Goal: Task Accomplishment & Management: Use online tool/utility

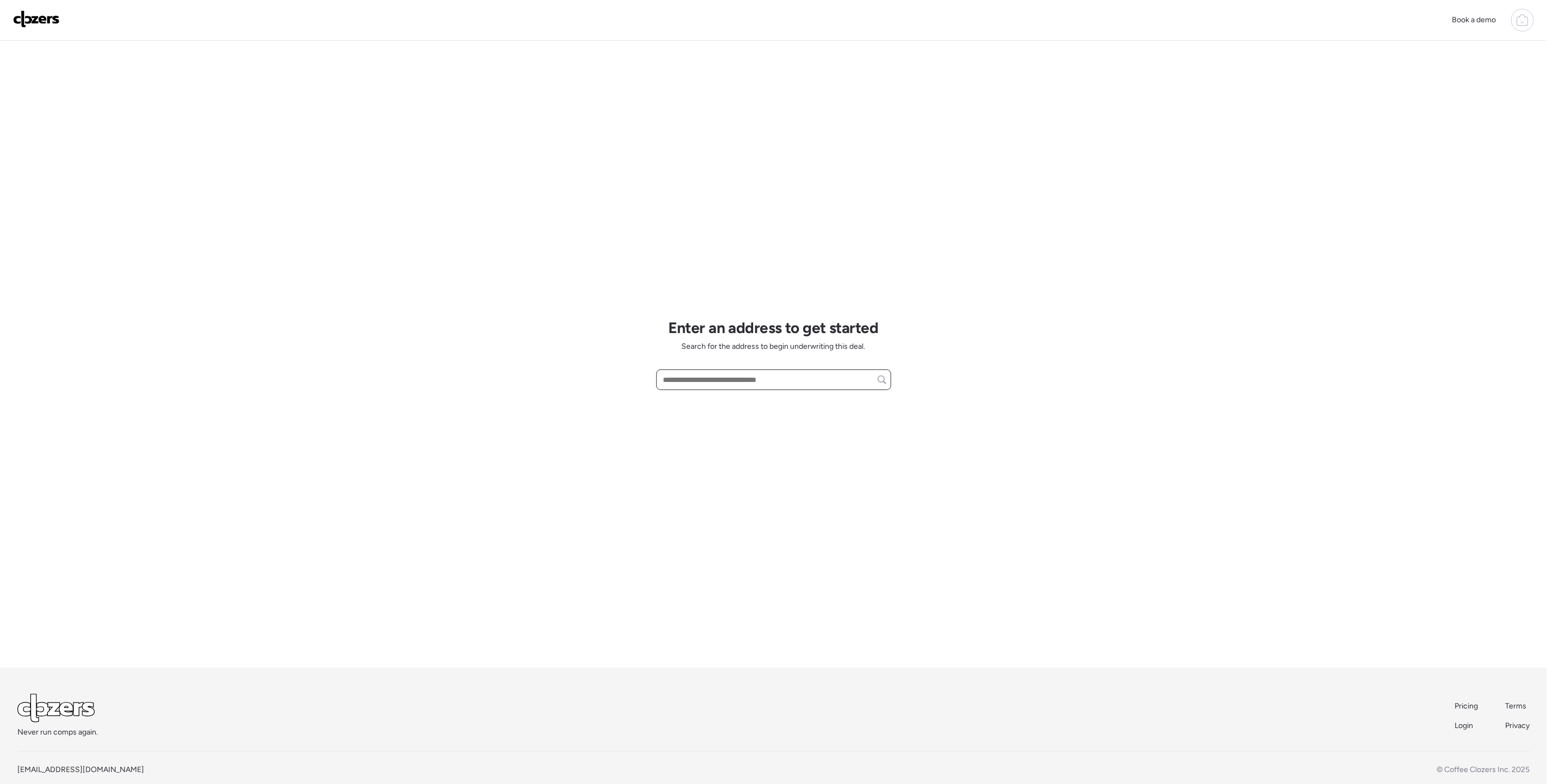
click at [775, 377] on input "text" at bounding box center [774, 380] width 225 height 15
click at [771, 393] on div "[STREET_ADDRESS][PERSON_NAME]" at bounding box center [774, 399] width 235 height 20
type input "**********"
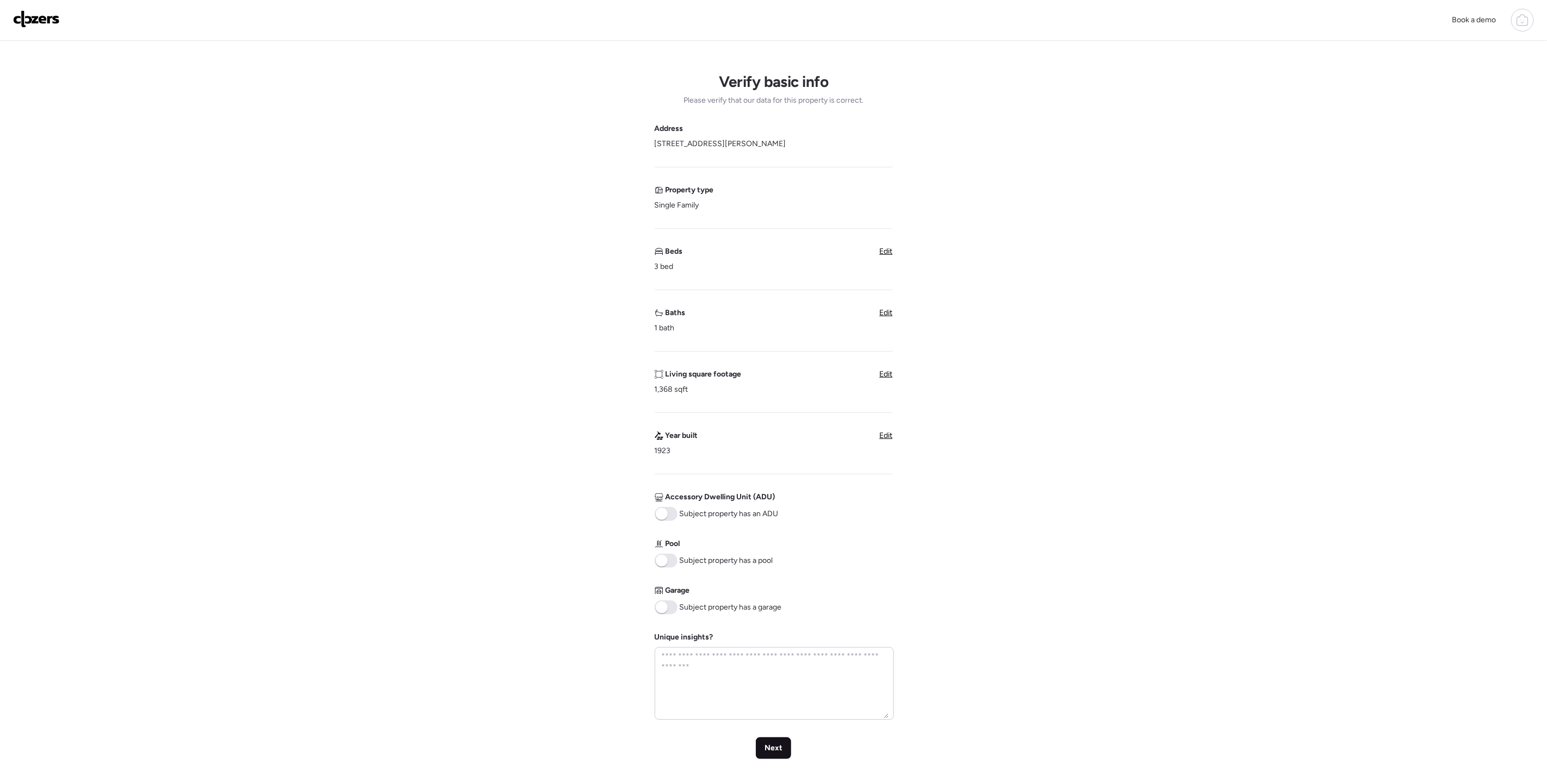
click at [780, 758] on div "Next" at bounding box center [774, 748] width 35 height 22
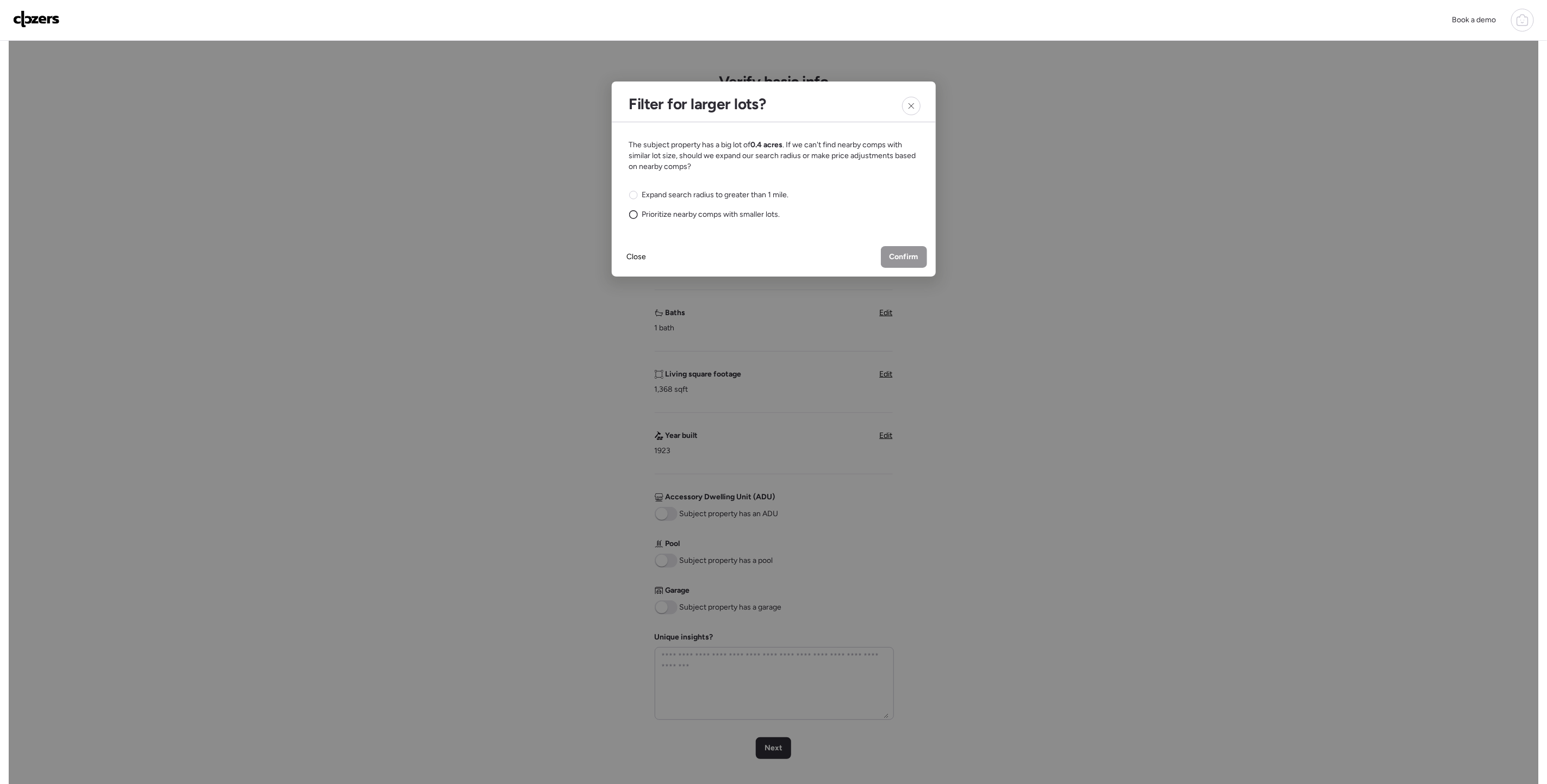
click at [634, 211] on circle at bounding box center [633, 214] width 8 height 8
click at [902, 260] on span "Confirm" at bounding box center [904, 257] width 29 height 11
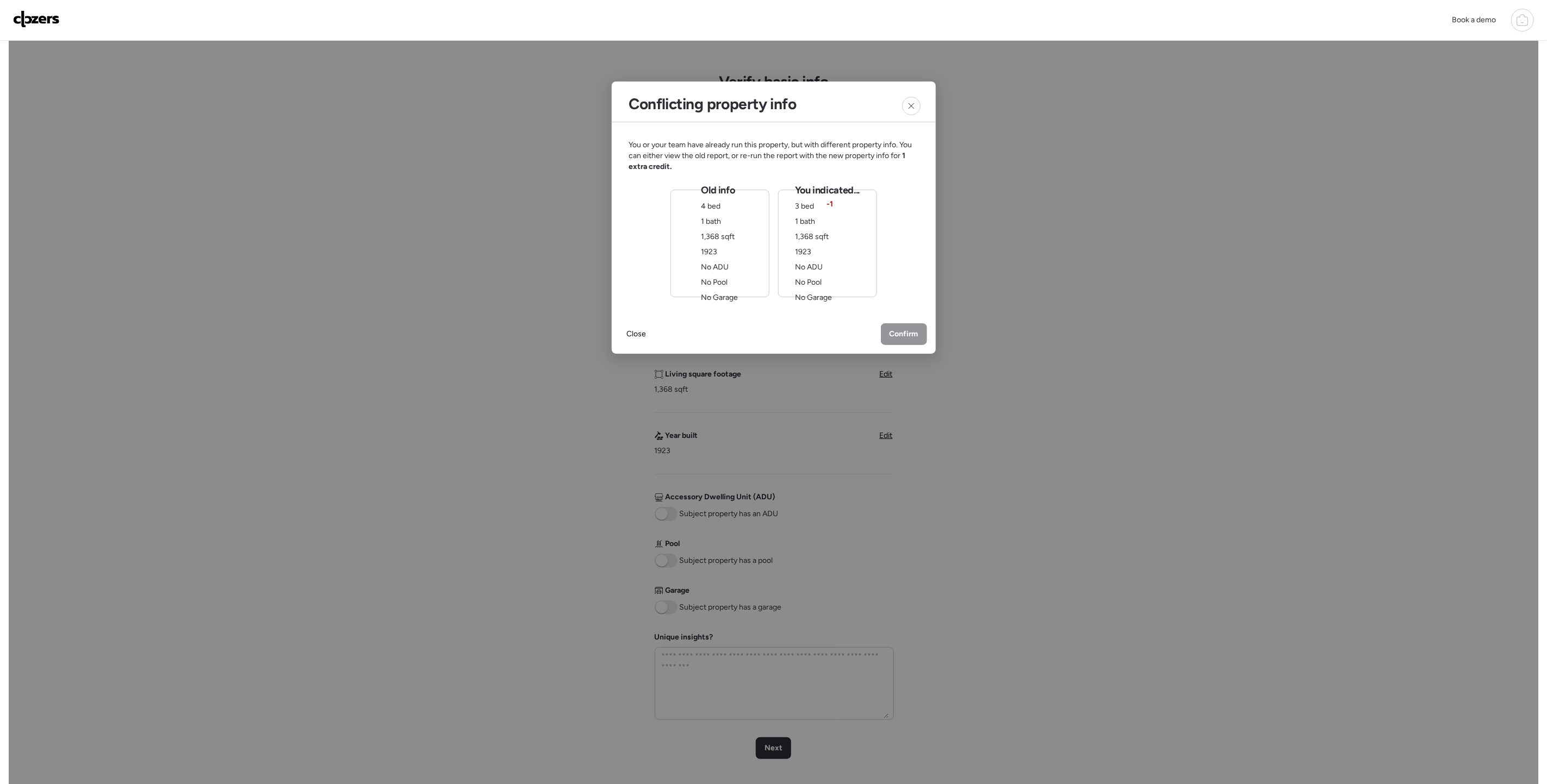
click at [1505, 301] on div at bounding box center [774, 432] width 1529 height 783
click at [910, 110] on icon at bounding box center [911, 106] width 9 height 9
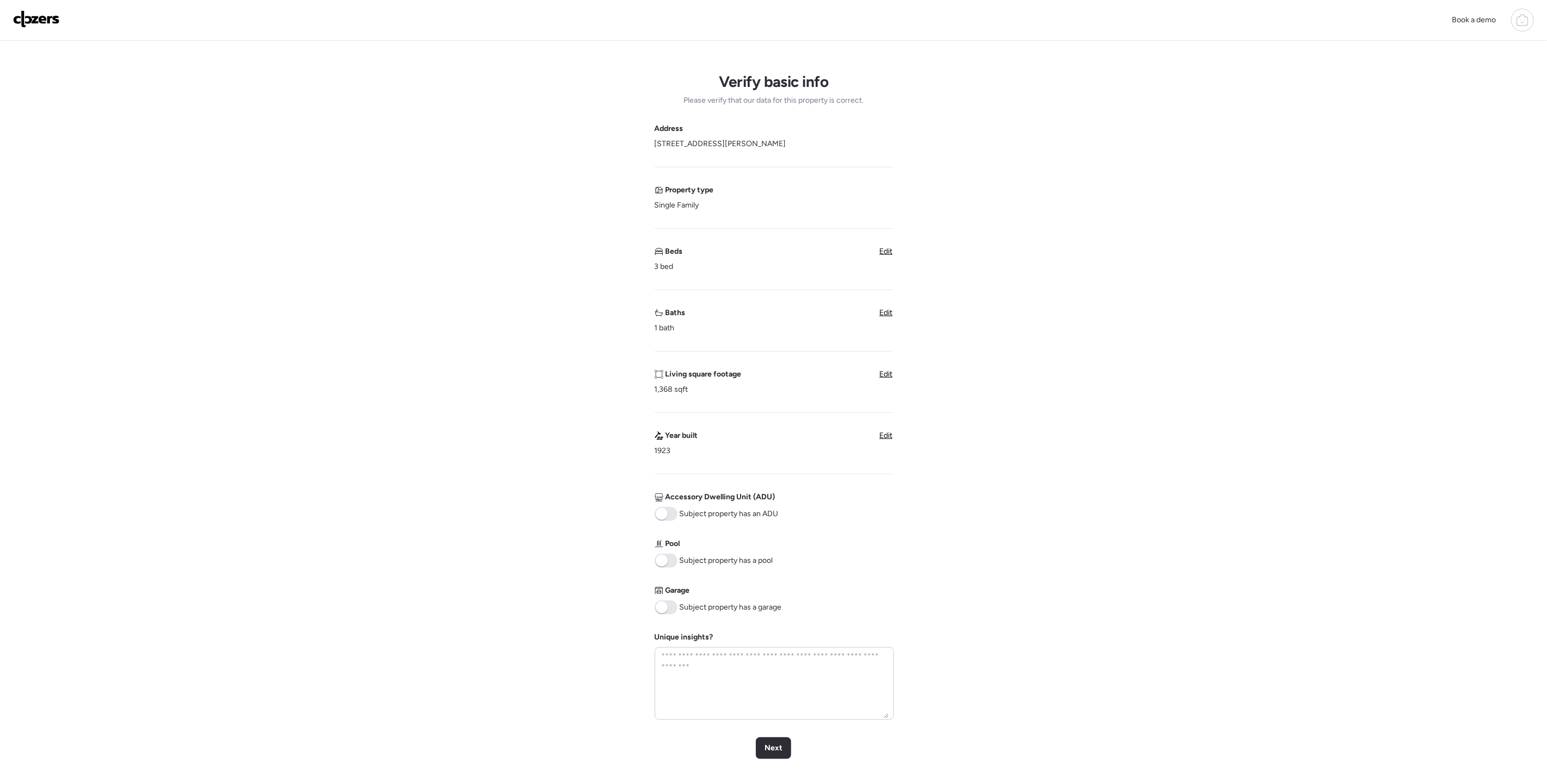
click at [888, 255] on span "Edit" at bounding box center [886, 251] width 13 height 10
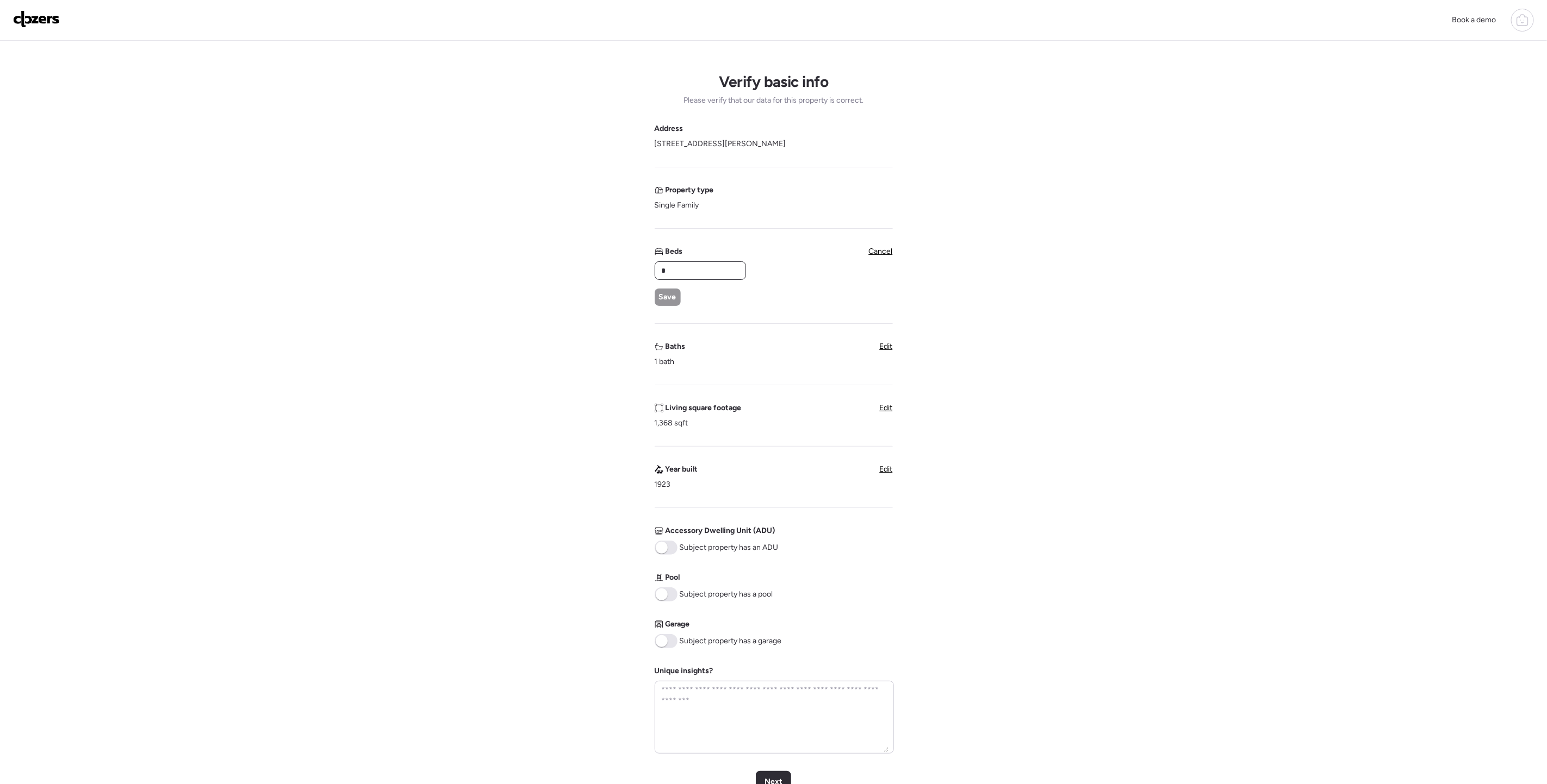
drag, startPoint x: 687, startPoint y: 265, endPoint x: 635, endPoint y: 274, distance: 52.8
click at [635, 274] on div "Verify basic info Please verify that our data for this property is correct. Add…" at bounding box center [774, 450] width 1529 height 818
type input "*"
click at [679, 293] on div "Save" at bounding box center [668, 298] width 26 height 18
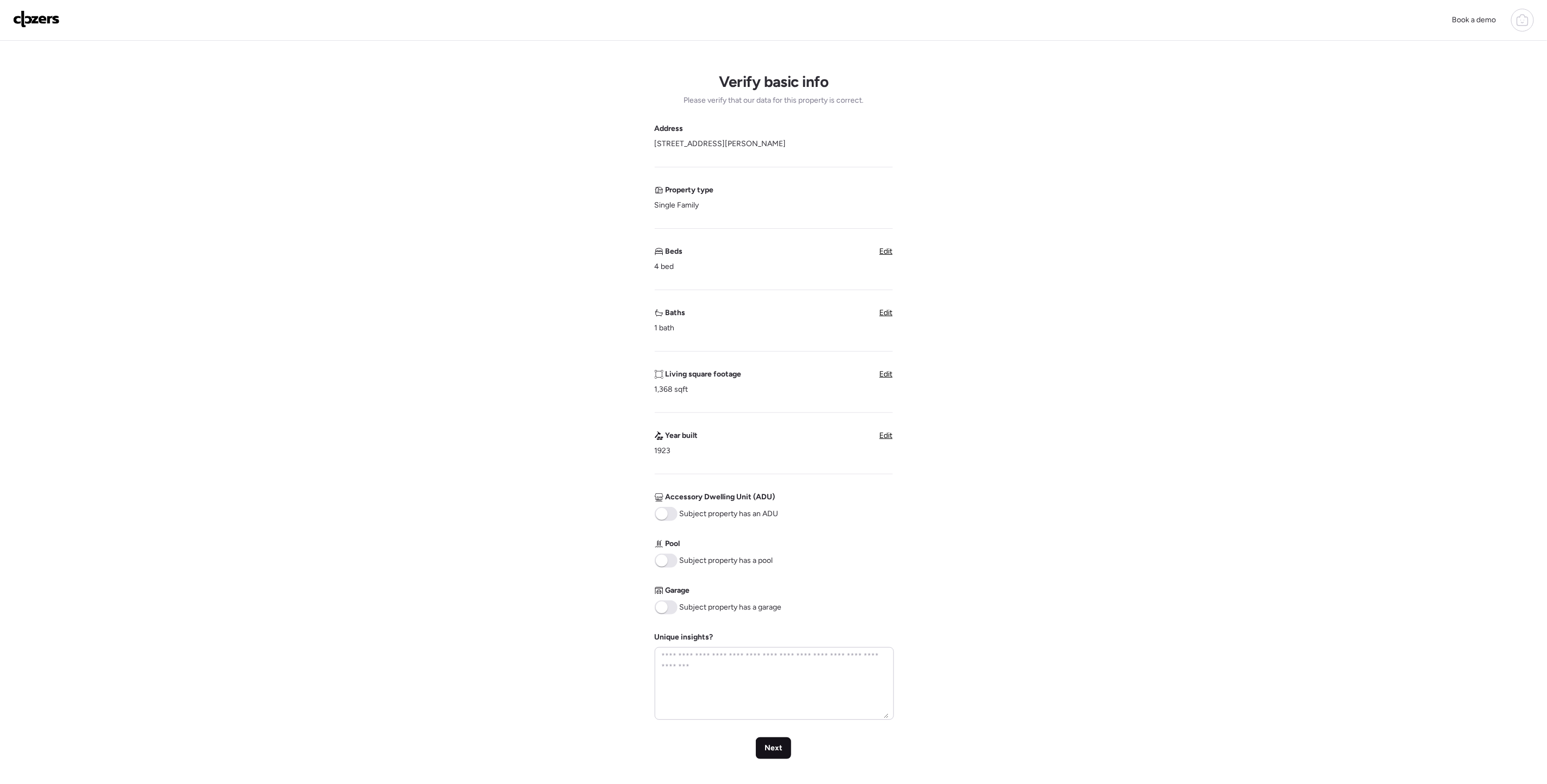
click at [763, 742] on div "Next" at bounding box center [774, 748] width 35 height 22
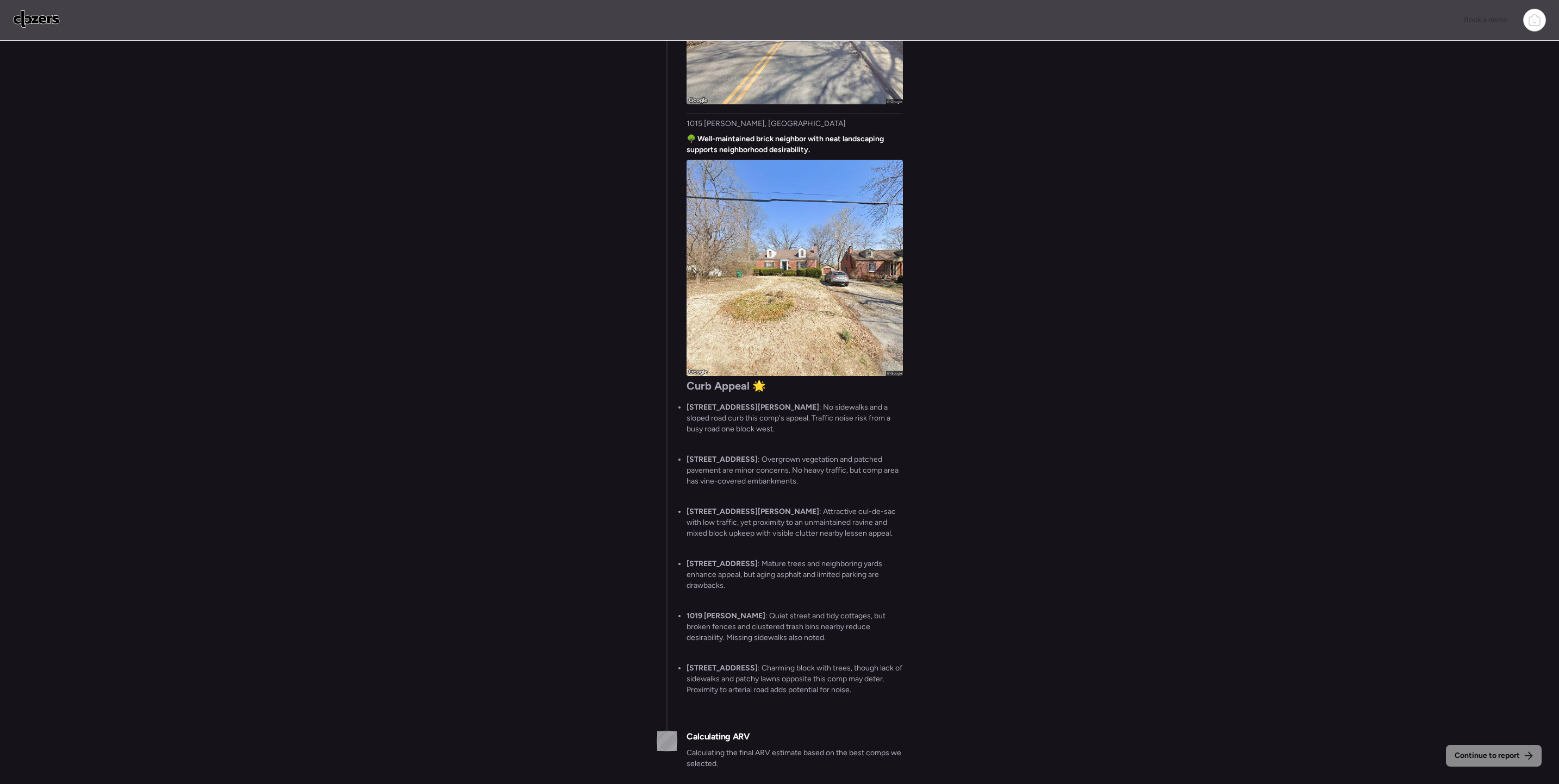
click at [1500, 301] on div "Continue to report Gathering all comps... I found 100 possible comps near [STRE…" at bounding box center [779, 414] width 1559 height 746
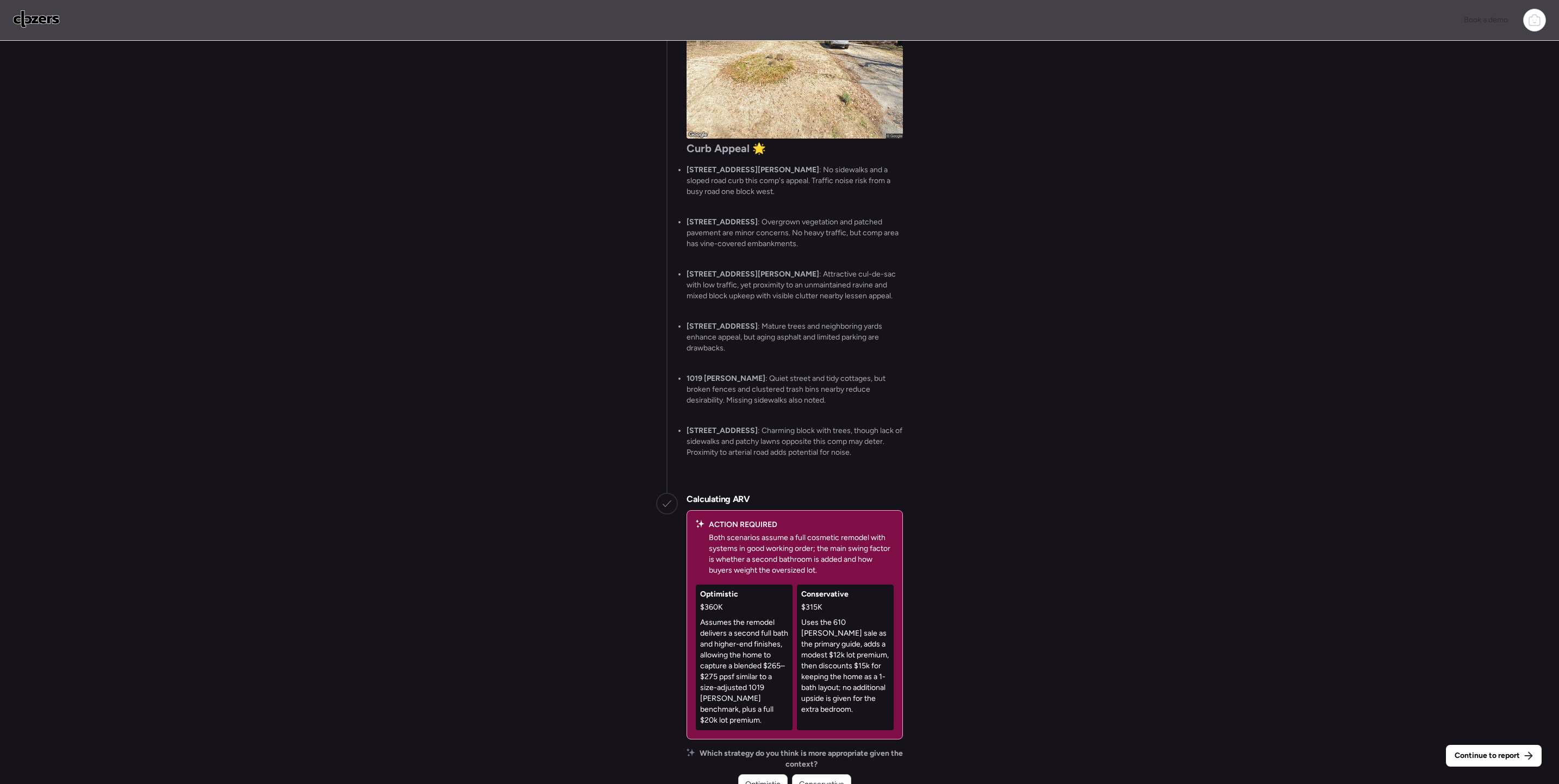
scroll to position [1, 0]
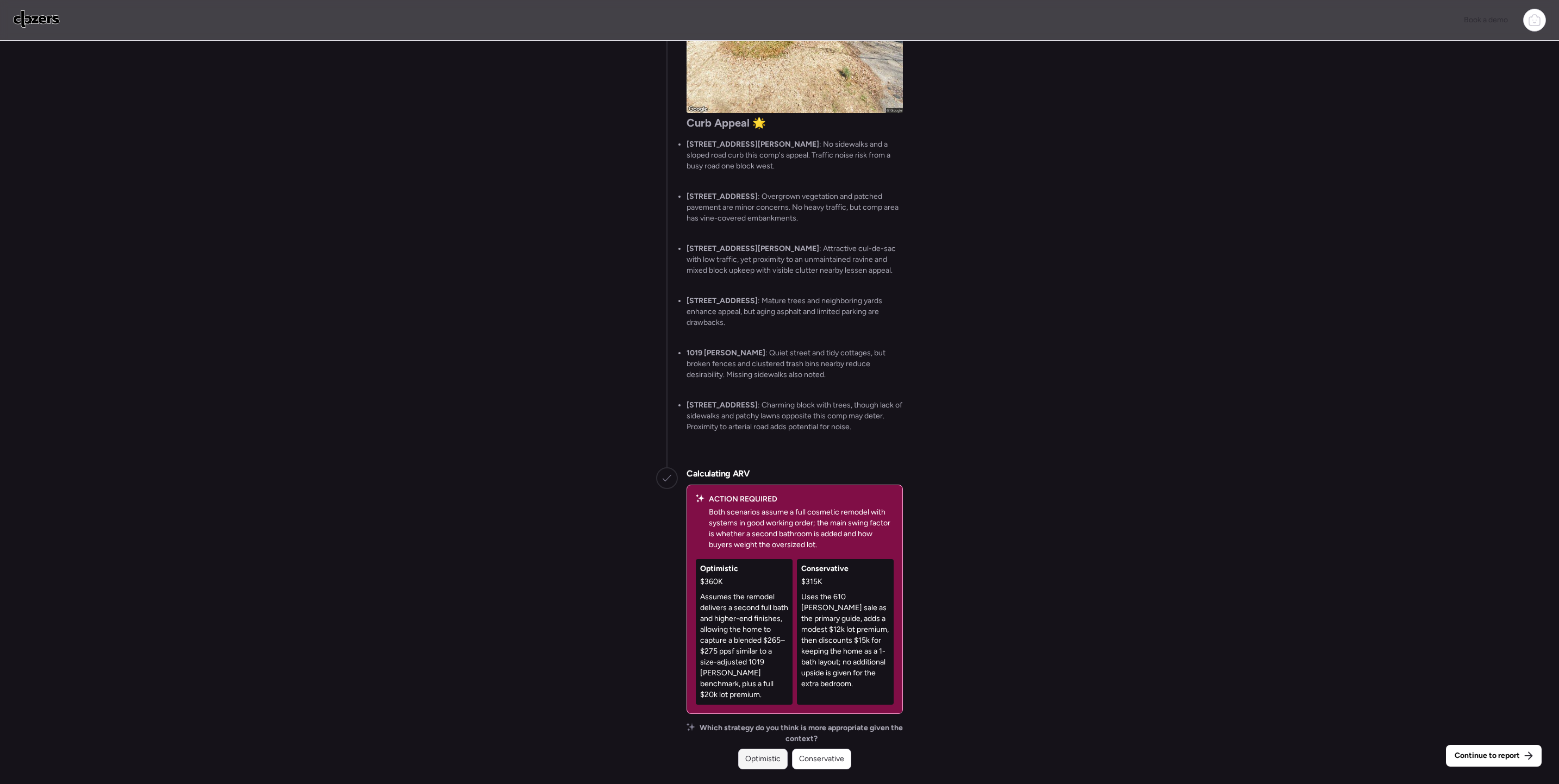
click at [759, 761] on span "Optimistic" at bounding box center [763, 759] width 35 height 11
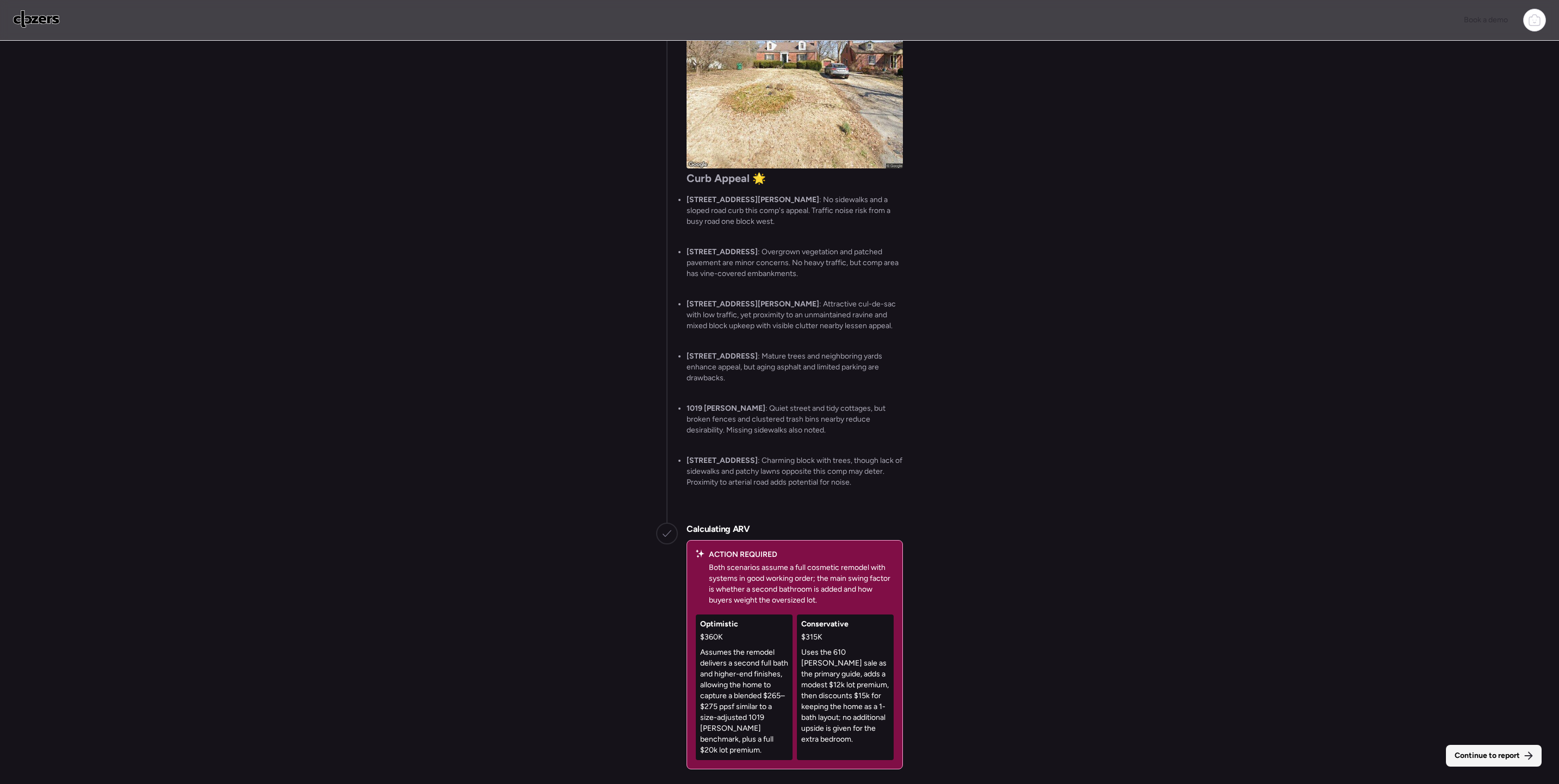
click at [1509, 760] on span "Continue to report" at bounding box center [1487, 755] width 65 height 11
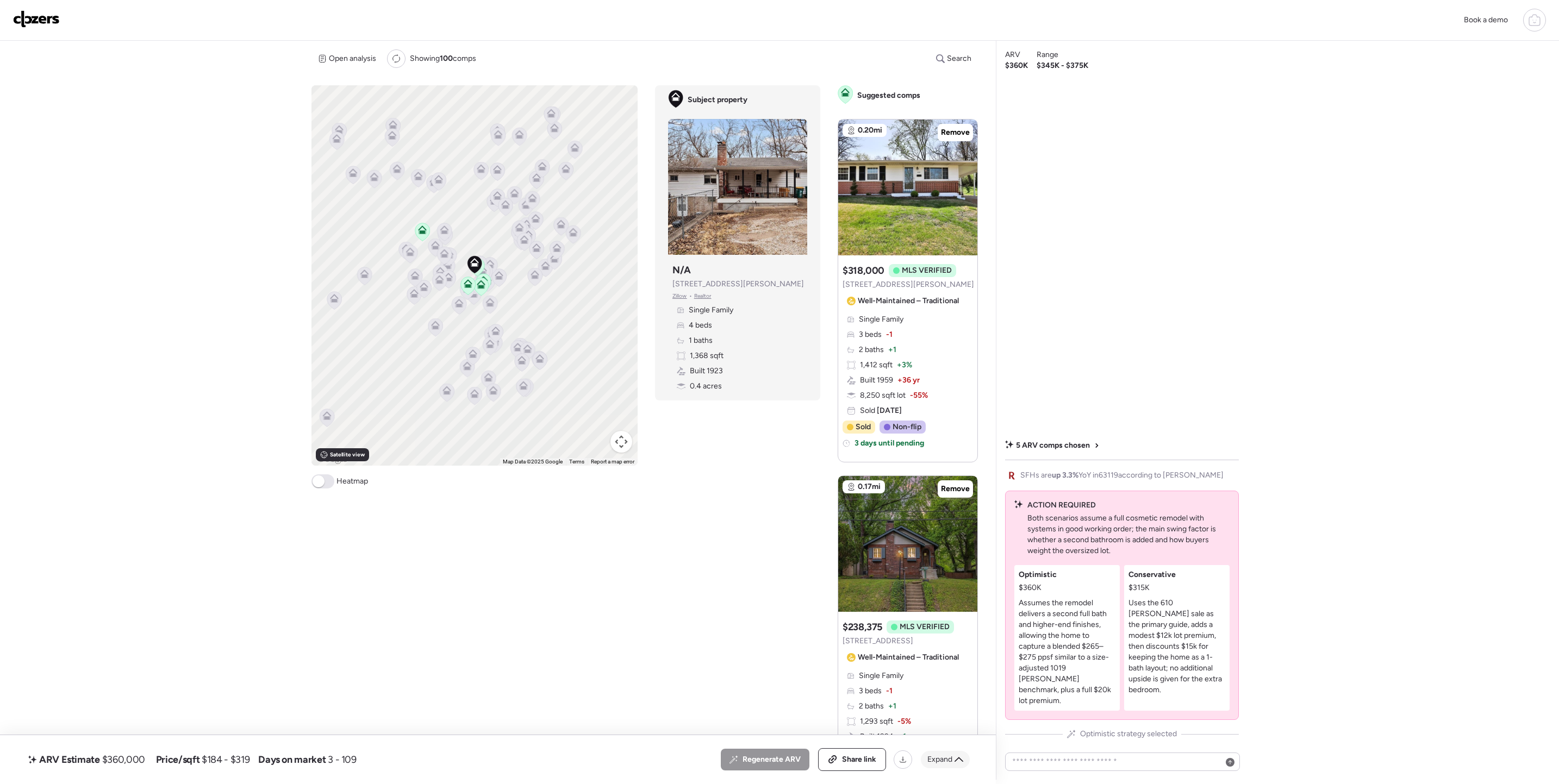
click at [959, 760] on icon at bounding box center [959, 760] width 9 height 9
